Goal: Task Accomplishment & Management: Use online tool/utility

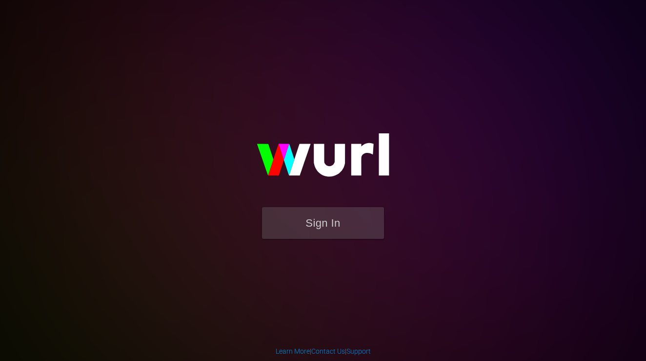
click at [329, 257] on div "Sign In" at bounding box center [323, 180] width 224 height 156
click at [309, 239] on form "Sign In" at bounding box center [322, 227] width 195 height 41
click at [291, 221] on button "Sign In" at bounding box center [323, 223] width 122 height 32
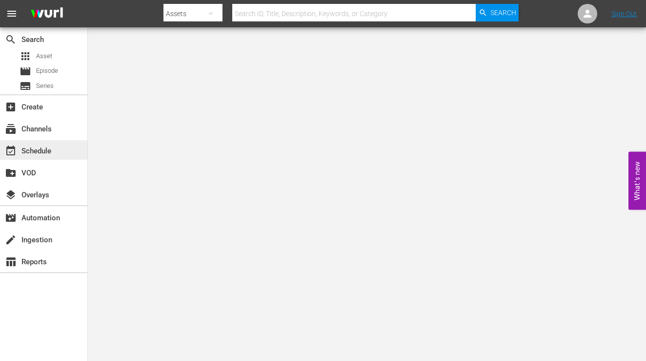
click at [53, 151] on div "event_available Schedule" at bounding box center [27, 149] width 55 height 9
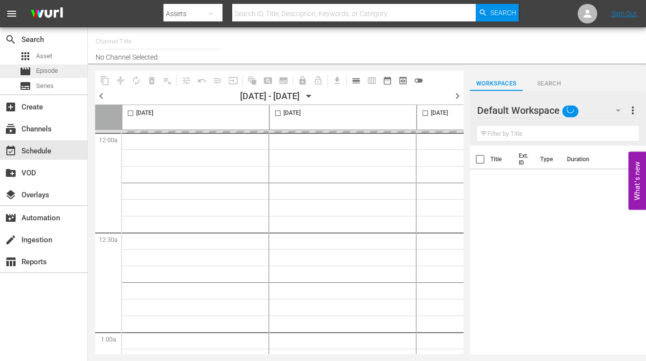
type input "InSpatial origIN A1 (2094)"
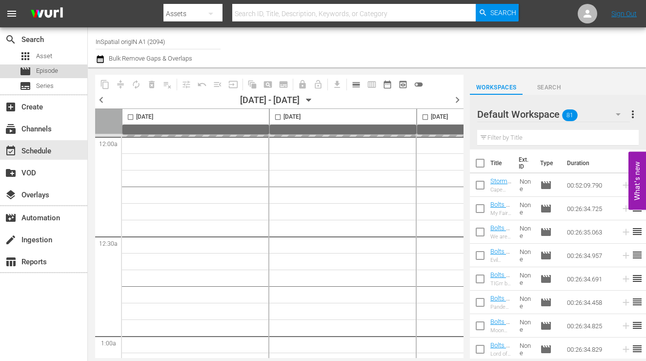
click at [40, 77] on div "movie Episode" at bounding box center [39, 71] width 39 height 14
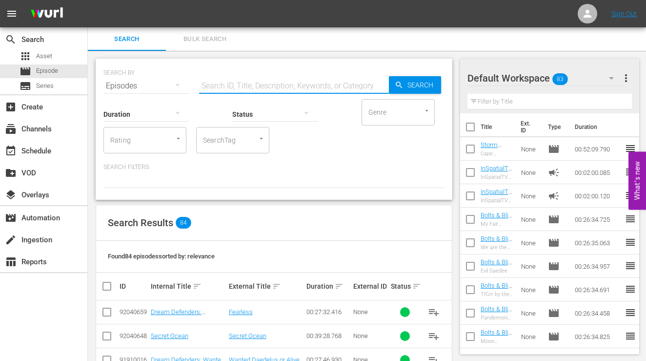
click at [243, 89] on input "text" at bounding box center [294, 85] width 190 height 23
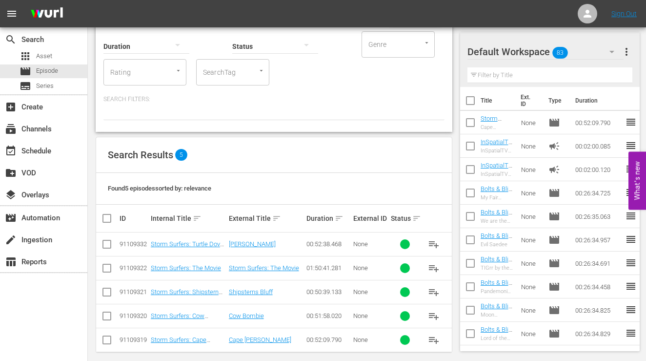
scroll to position [77, 0]
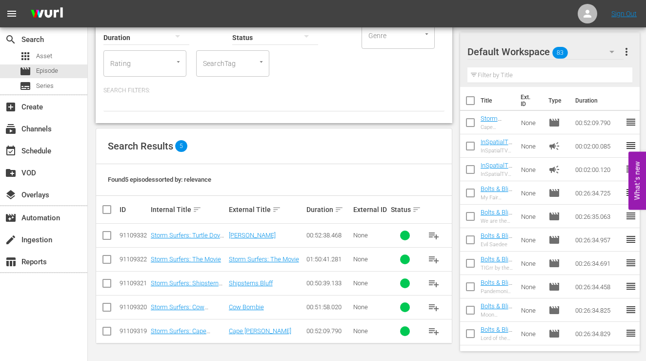
type input "storm"
click at [40, 54] on span "Asset" at bounding box center [44, 56] width 16 height 10
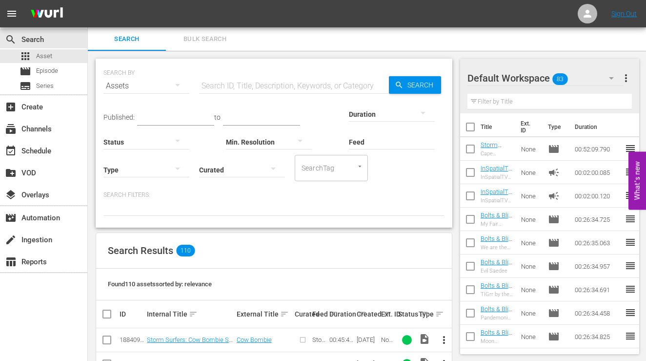
click at [233, 88] on input "text" at bounding box center [294, 85] width 190 height 23
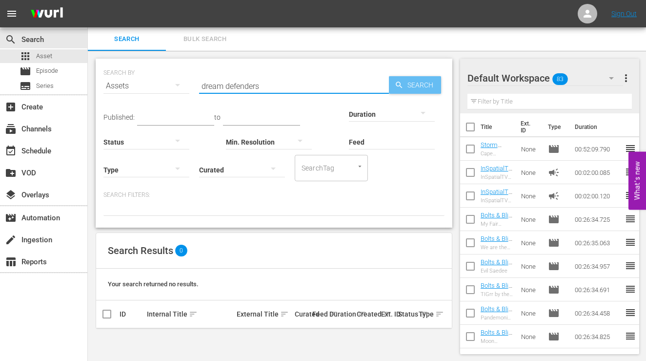
click at [412, 80] on span "Search" at bounding box center [422, 85] width 38 height 18
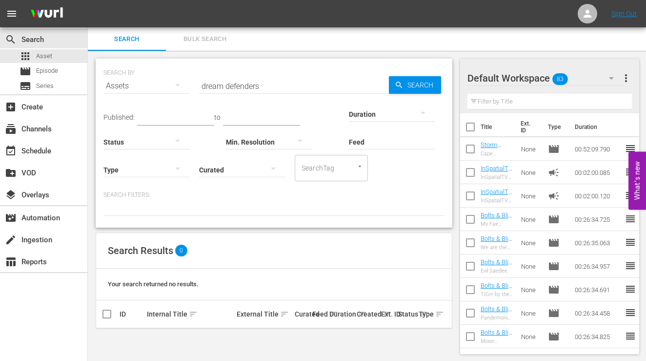
scroll to position [1, 0]
click at [264, 90] on input "dream defenders" at bounding box center [294, 84] width 190 height 23
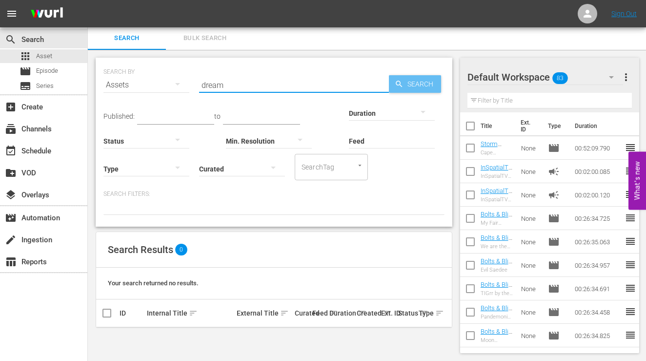
type input "dream"
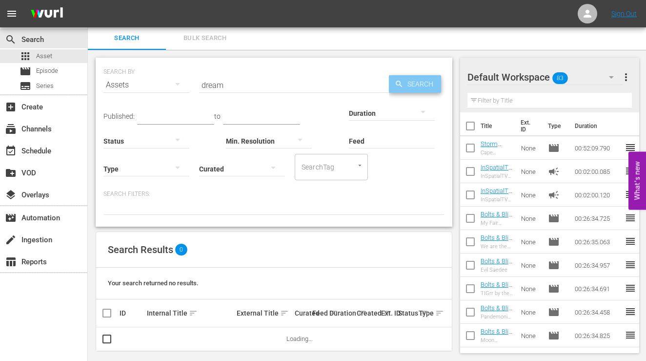
click at [421, 81] on span "Search" at bounding box center [422, 84] width 38 height 18
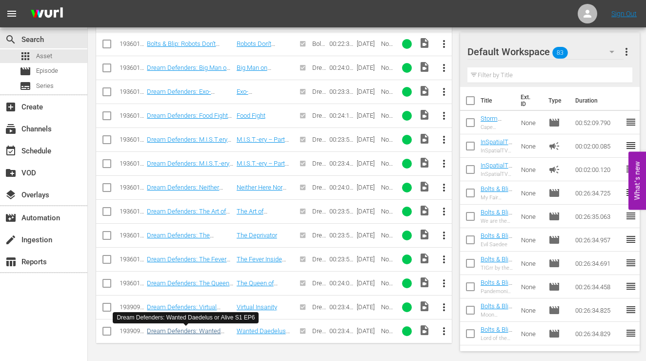
scroll to position [0, 0]
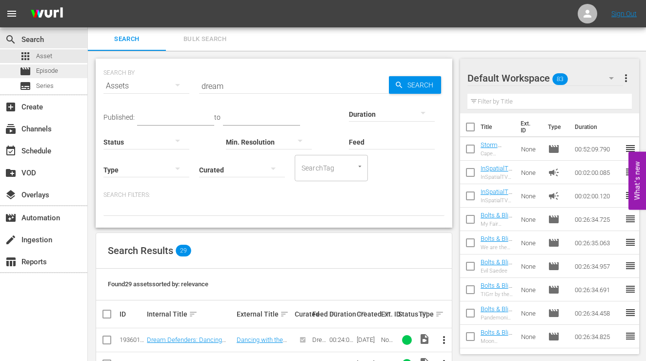
click at [39, 69] on span "Episode" at bounding box center [47, 71] width 22 height 10
